Goal: Feedback & Contribution: Submit feedback/report problem

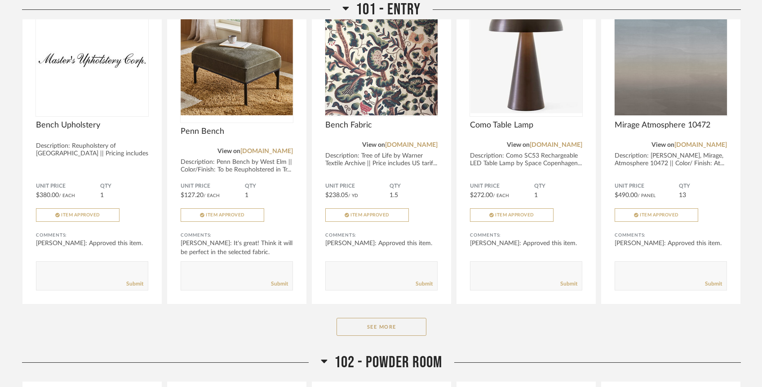
scroll to position [571, 0]
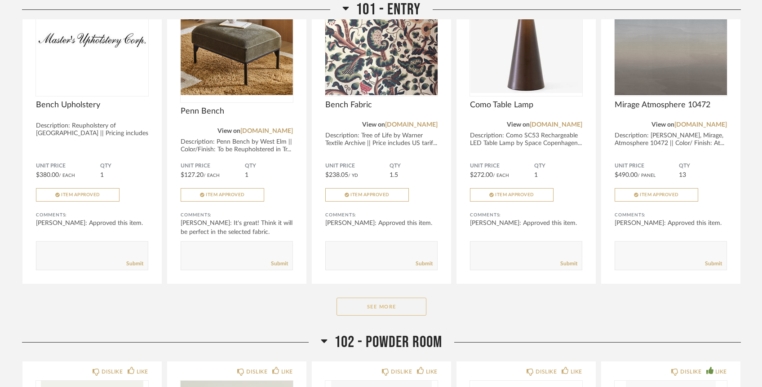
click at [361, 298] on button "See More" at bounding box center [382, 307] width 90 height 18
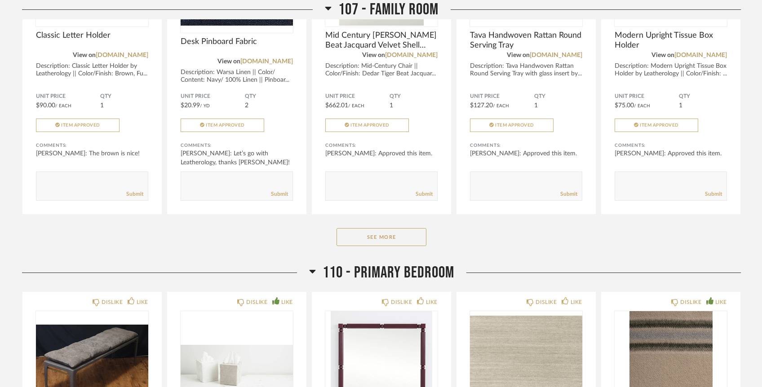
scroll to position [2798, 0]
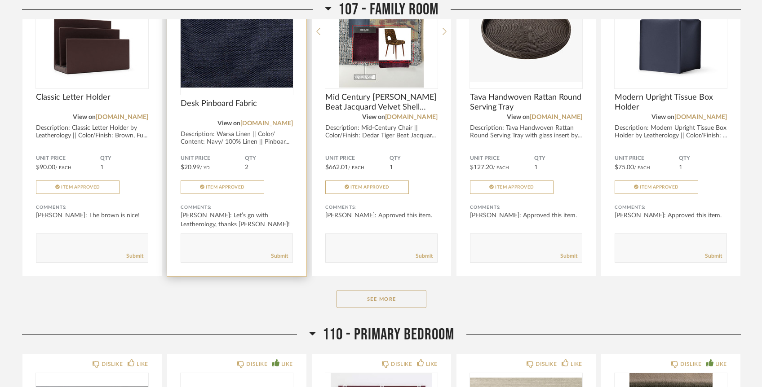
click at [259, 238] on textarea at bounding box center [236, 244] width 111 height 12
type textarea "Hi [PERSON_NAME]! Can we add some pushpins to stylerow? Thanks in advance"
click at [284, 253] on link "Submit" at bounding box center [279, 257] width 17 height 8
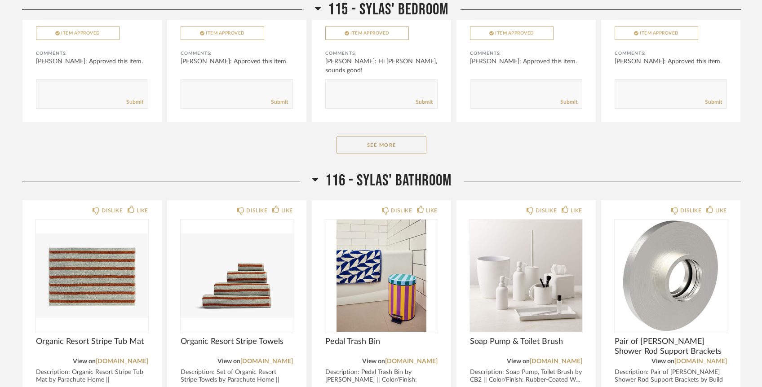
scroll to position [5086, 0]
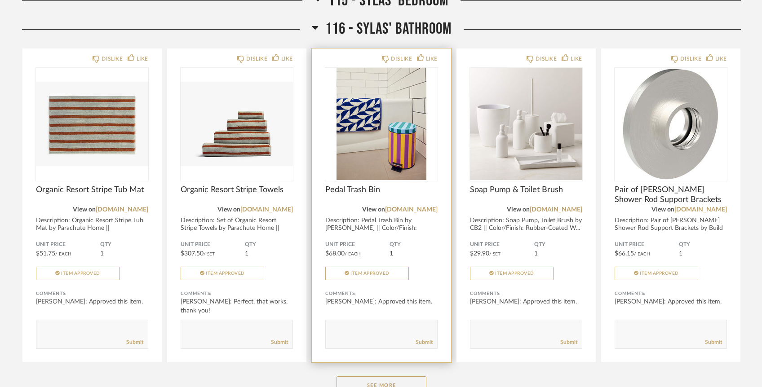
click at [368, 324] on textarea at bounding box center [381, 330] width 111 height 12
click at [403, 324] on textarea at bounding box center [381, 330] width 111 height 12
click at [399, 324] on textarea at bounding box center [381, 330] width 111 height 12
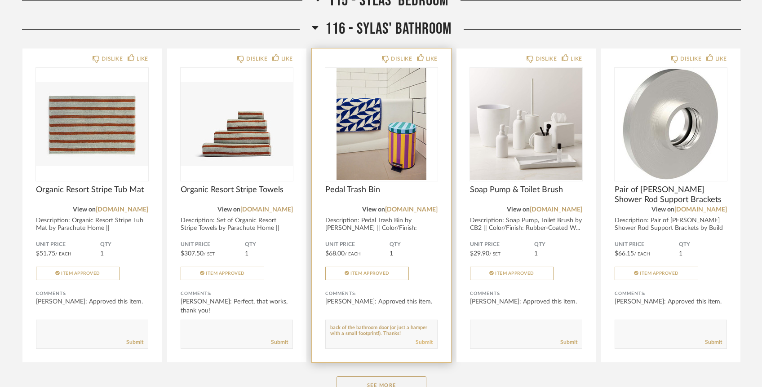
type textarea "Hi team! I realize we don't have a laundry hamper for [PERSON_NAME]'s room. Do …"
click at [422, 339] on link "Submit" at bounding box center [424, 343] width 17 height 8
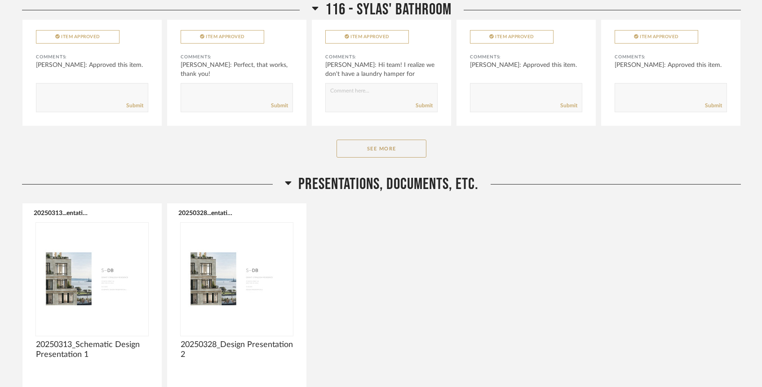
scroll to position [5464, 0]
